Goal: Navigation & Orientation: Find specific page/section

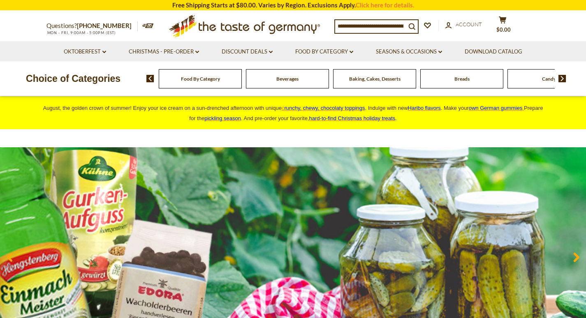
click at [563, 78] on img at bounding box center [562, 78] width 8 height 7
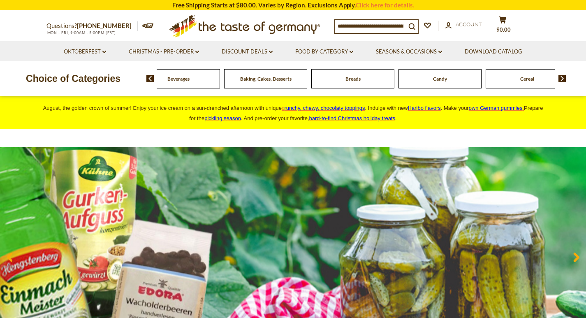
click at [563, 78] on img at bounding box center [562, 78] width 8 height 7
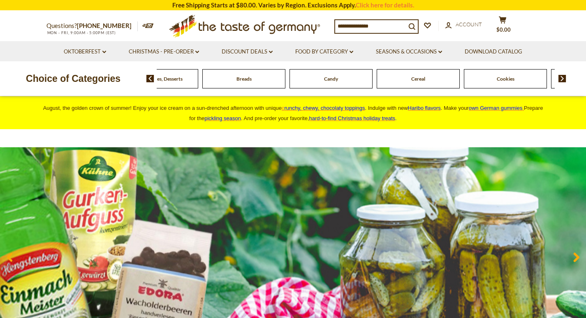
click at [508, 79] on span "Cookies" at bounding box center [505, 79] width 18 height 6
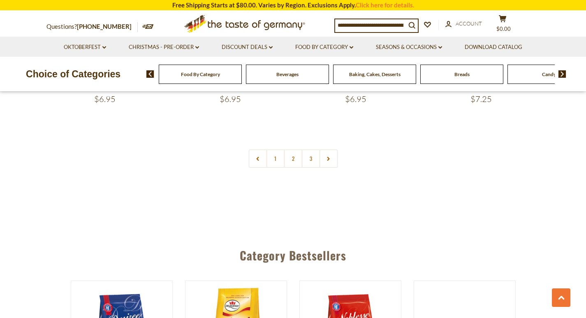
scroll to position [2013, 0]
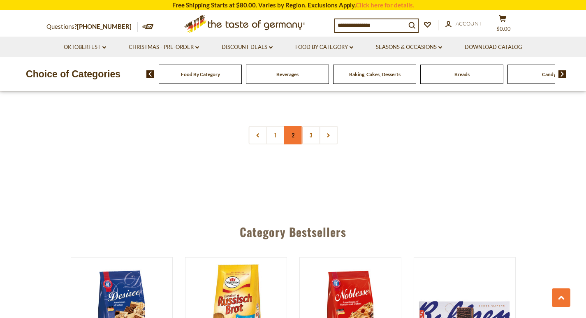
click at [293, 138] on link "2" at bounding box center [293, 135] width 18 height 18
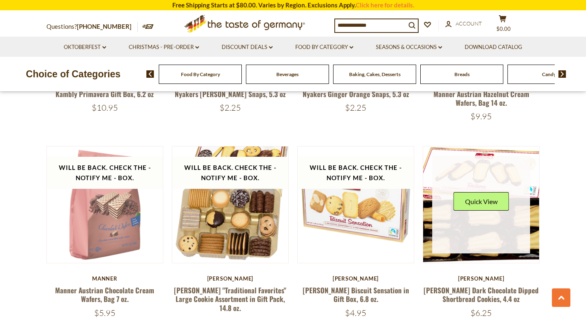
scroll to position [1282, 0]
